Goal: Information Seeking & Learning: Learn about a topic

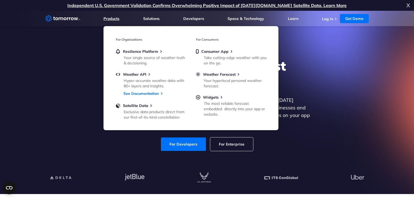
click at [114, 20] on link "Products" at bounding box center [111, 18] width 16 height 5
